Goal: Information Seeking & Learning: Compare options

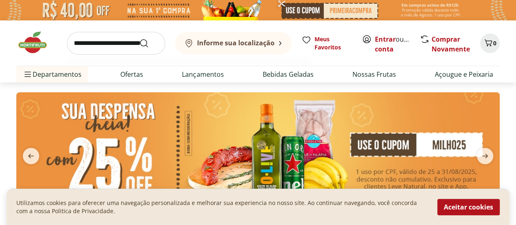
click at [118, 42] on input "search" at bounding box center [116, 43] width 98 height 23
type input "*******"
click at [139, 38] on button "Submit Search" at bounding box center [149, 43] width 20 height 10
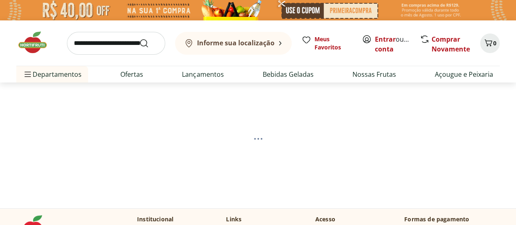
scroll to position [41, 0]
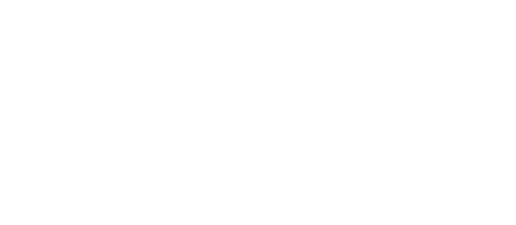
select select "**********"
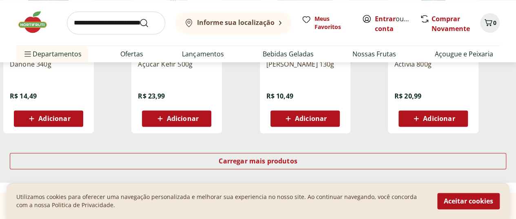
scroll to position [571, 0]
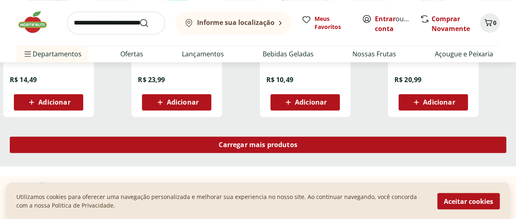
click at [298, 144] on span "Carregar mais produtos" at bounding box center [258, 144] width 79 height 7
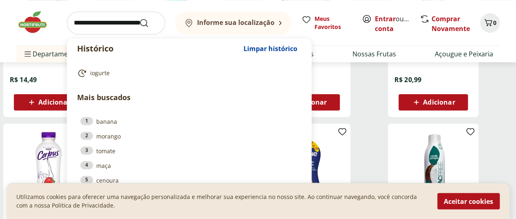
click at [130, 22] on input "search" at bounding box center [116, 22] width 98 height 23
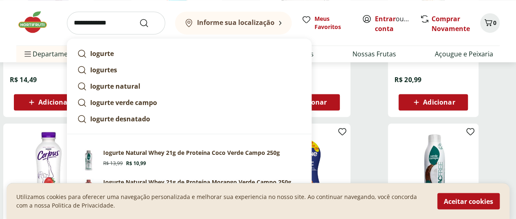
click at [138, 120] on strong "Iogurte desnatado" at bounding box center [120, 118] width 60 height 9
type input "**********"
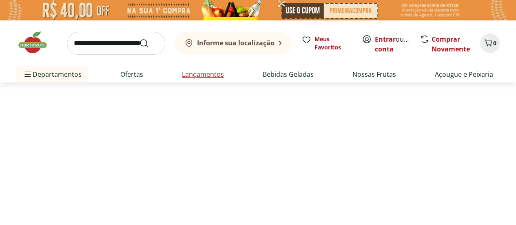
select select "**********"
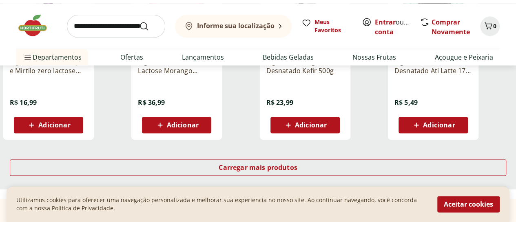
scroll to position [612, 0]
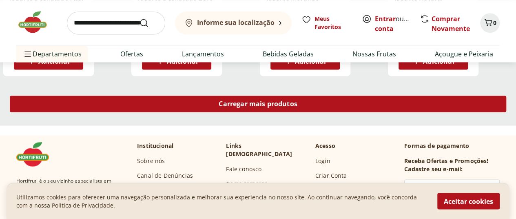
click at [298, 104] on span "Carregar mais produtos" at bounding box center [258, 103] width 79 height 7
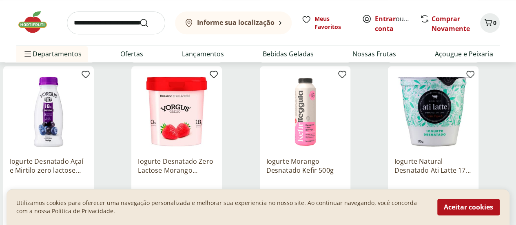
scroll to position [490, 0]
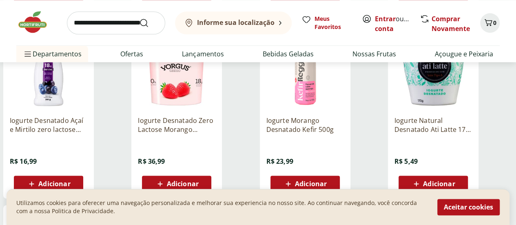
click at [87, 131] on p "Iogurte Desnatado Açaí e Mirtilo zero lactose Yorgus 300g" at bounding box center [49, 125] width 78 height 18
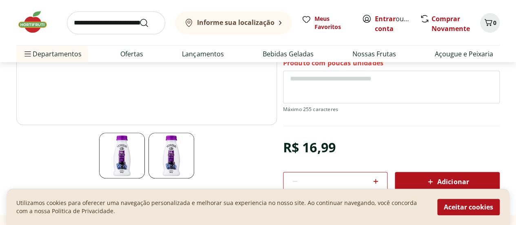
scroll to position [41, 0]
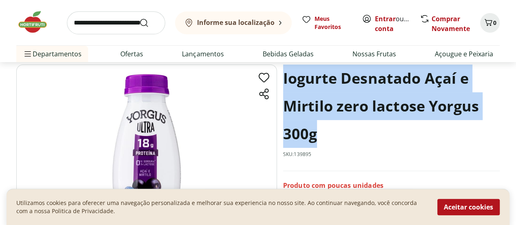
drag, startPoint x: 282, startPoint y: 82, endPoint x: 313, endPoint y: 128, distance: 55.2
click at [313, 128] on section "Iogurte Desnatado Açaí e Mirtilo zero lactose Yorgus 300g SKU: 139895 Produto c…" at bounding box center [258, 200] width 484 height 272
copy h1 "Iogurte Desnatado Açaí e Mirtilo zero lactose Yorgus 300g"
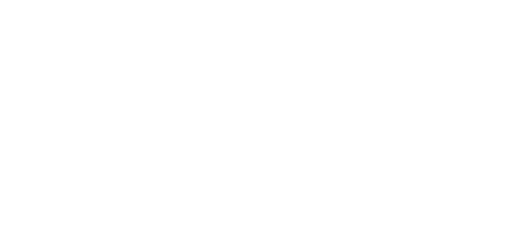
select select "**********"
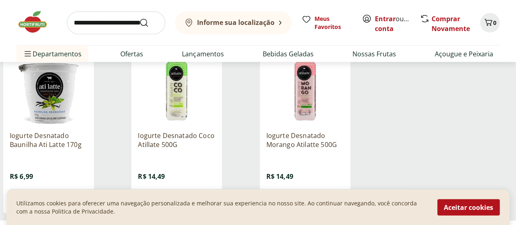
scroll to position [979, 0]
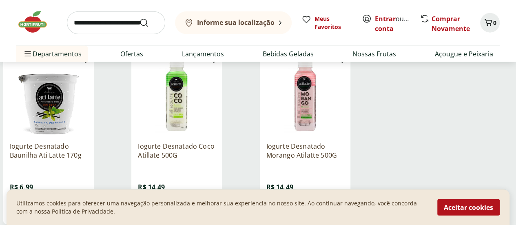
drag, startPoint x: 253, startPoint y: 150, endPoint x: 287, endPoint y: 164, distance: 36.6
click at [215, 164] on div "Iogurte Desnatado Coco Atillate 500G R$ 14,49 Adicionar" at bounding box center [177, 176] width 78 height 82
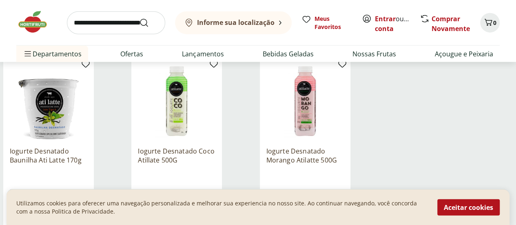
scroll to position [939, 0]
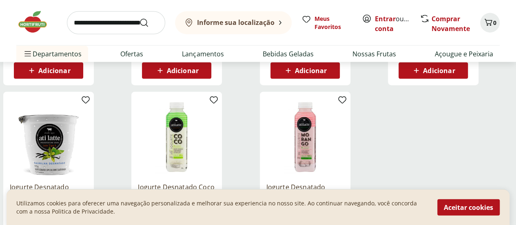
click at [215, 135] on img at bounding box center [177, 137] width 78 height 78
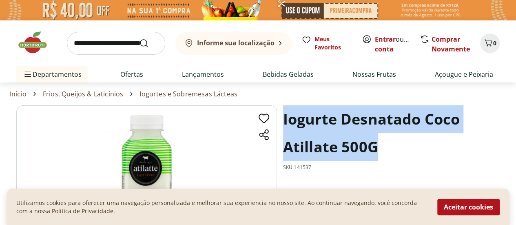
drag, startPoint x: 282, startPoint y: 117, endPoint x: 382, endPoint y: 142, distance: 103.2
copy h1 "Iogurte Desnatado Coco Atillate 500G"
